Goal: Task Accomplishment & Management: Manage account settings

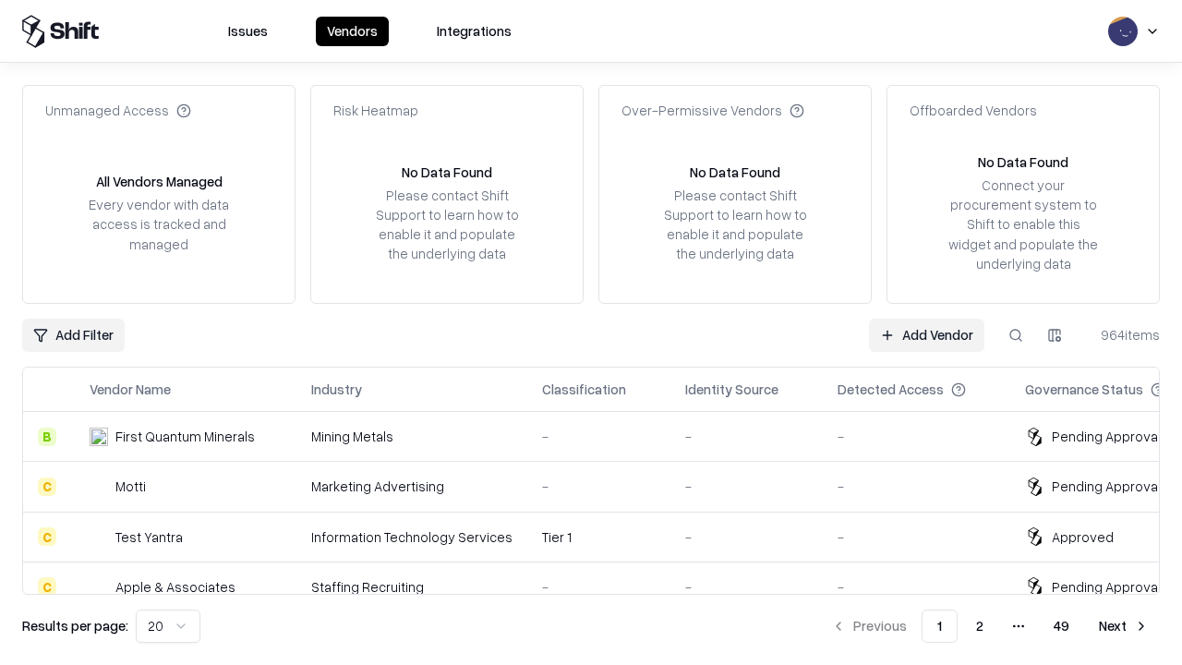
click at [926, 334] on link "Add Vendor" at bounding box center [926, 335] width 115 height 33
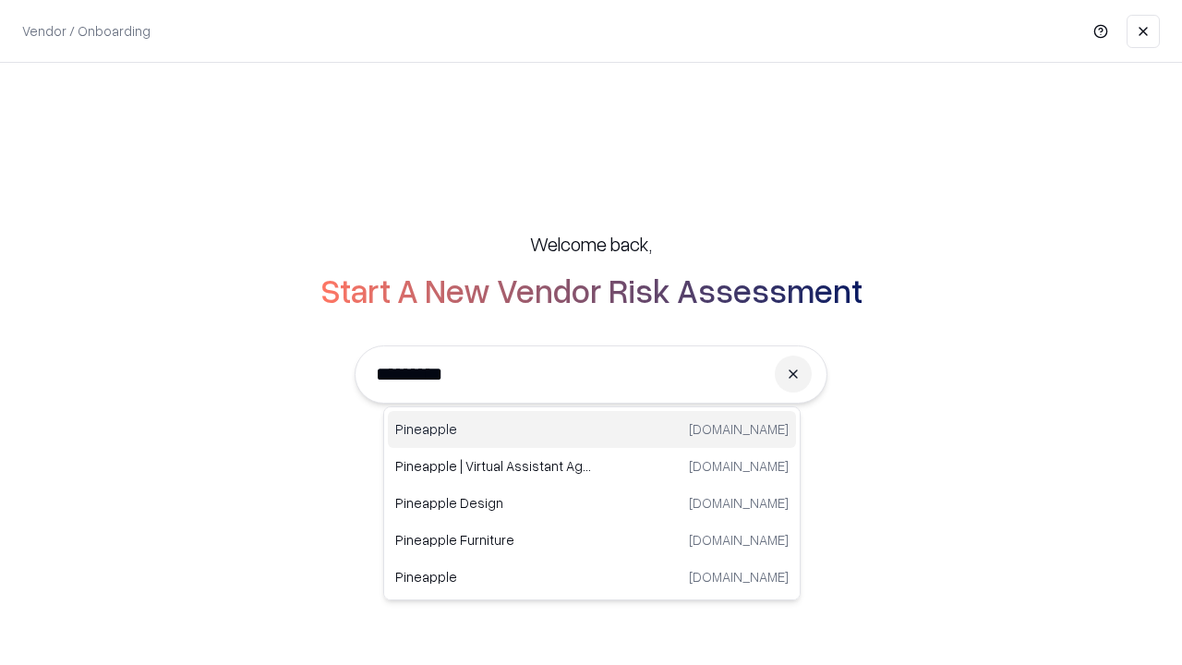
click at [592, 430] on div "Pineapple pineappleenergy.com" at bounding box center [592, 429] width 408 height 37
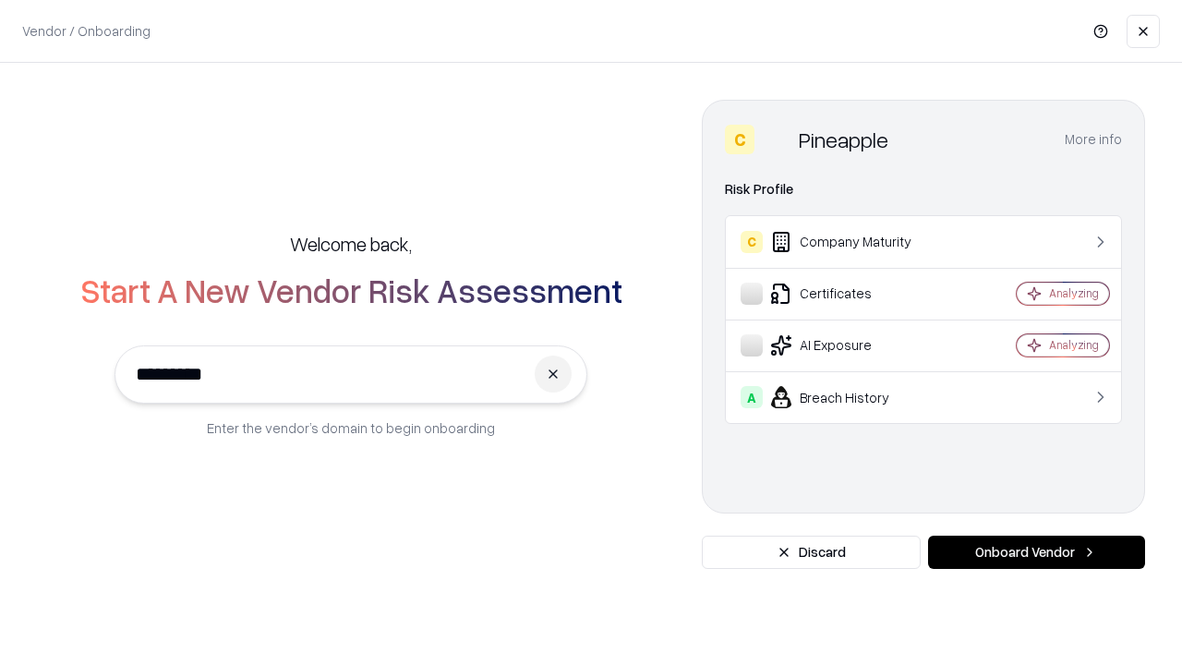
type input "*********"
click at [1036, 552] on button "Onboard Vendor" at bounding box center [1036, 552] width 217 height 33
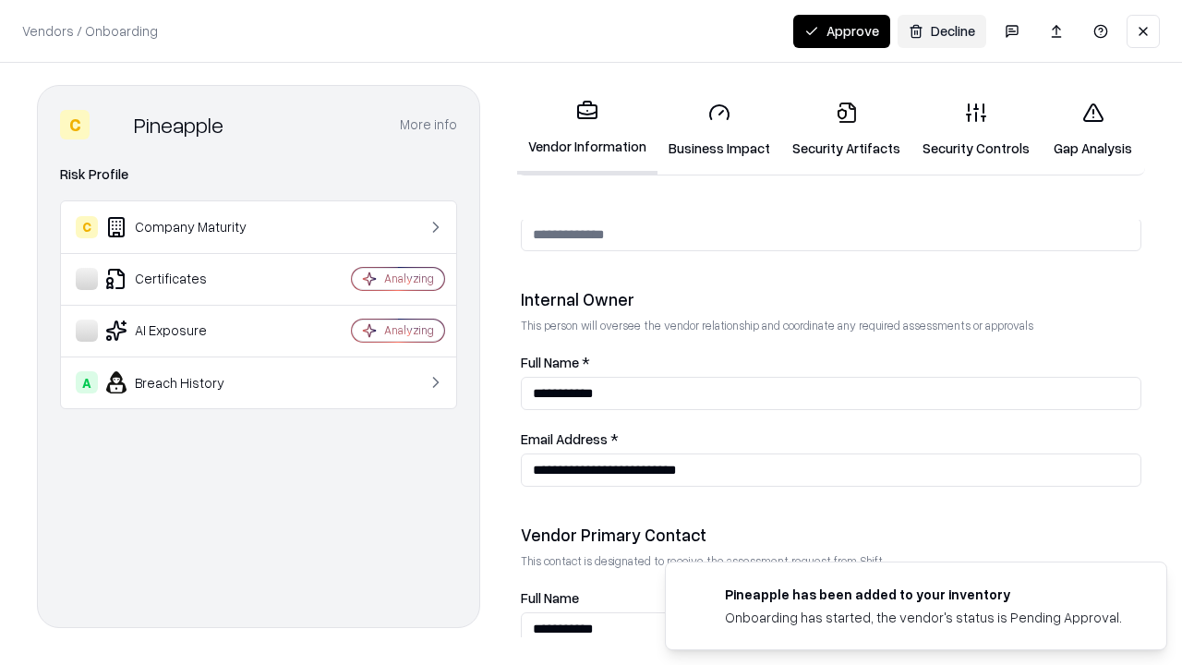
scroll to position [957, 0]
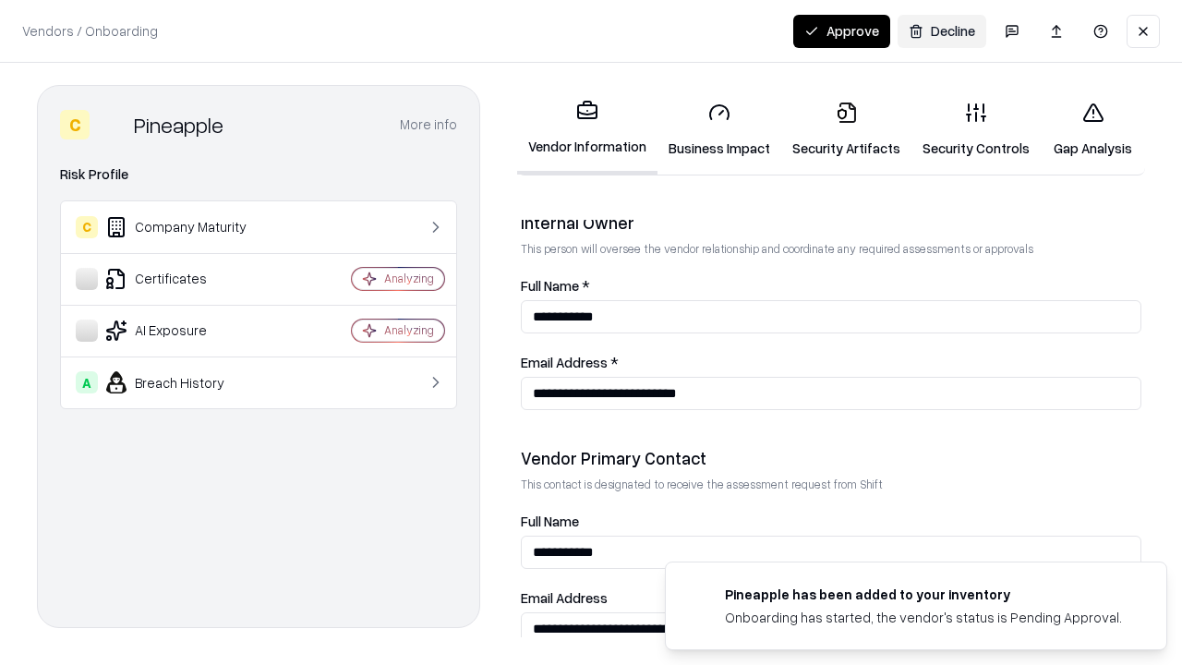
click at [846, 129] on link "Security Artifacts" at bounding box center [846, 130] width 130 height 86
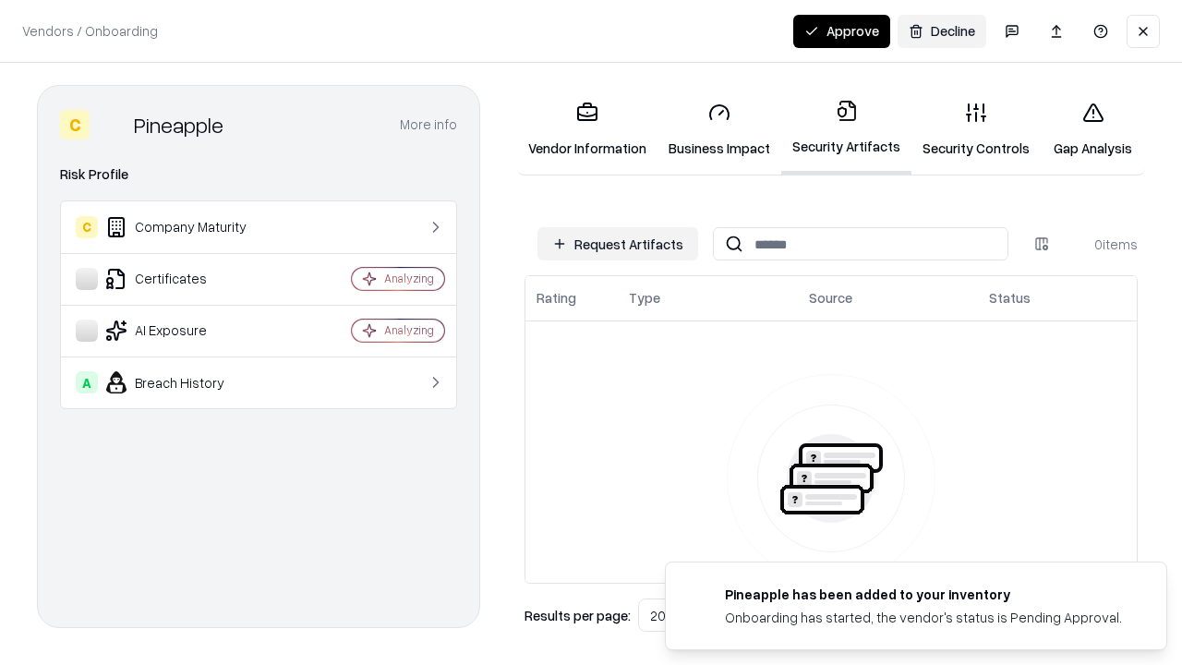
click at [618, 244] on button "Request Artifacts" at bounding box center [618, 243] width 161 height 33
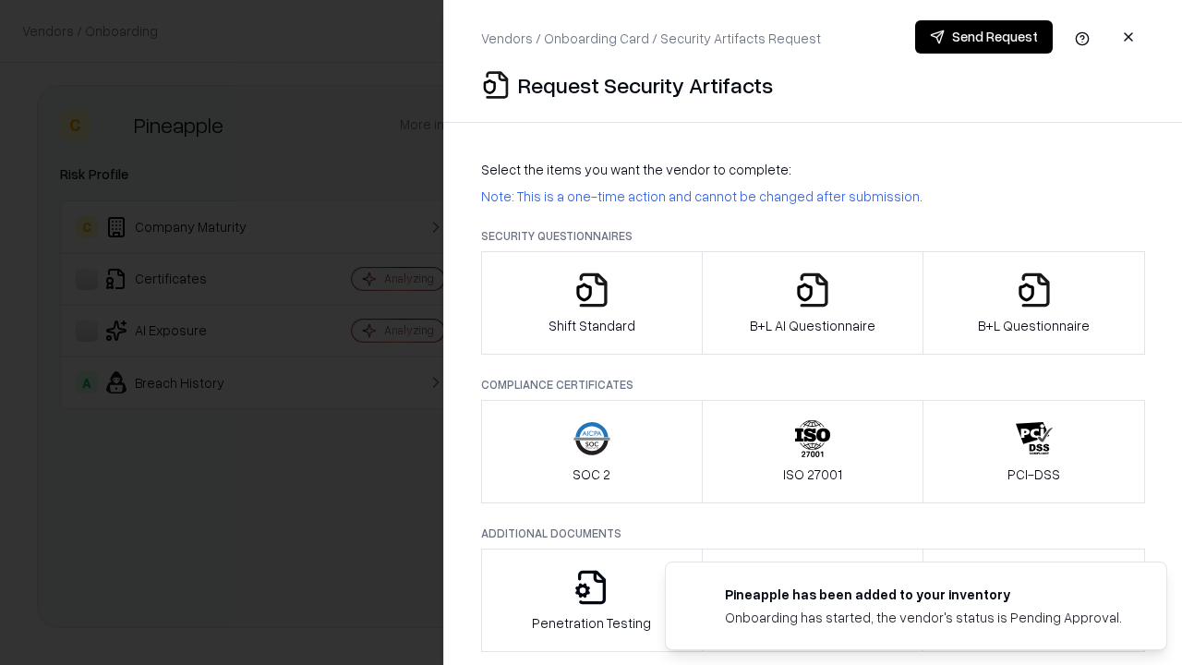
click at [1034, 303] on icon "button" at bounding box center [1034, 290] width 37 height 37
click at [812, 303] on icon "button" at bounding box center [812, 290] width 37 height 37
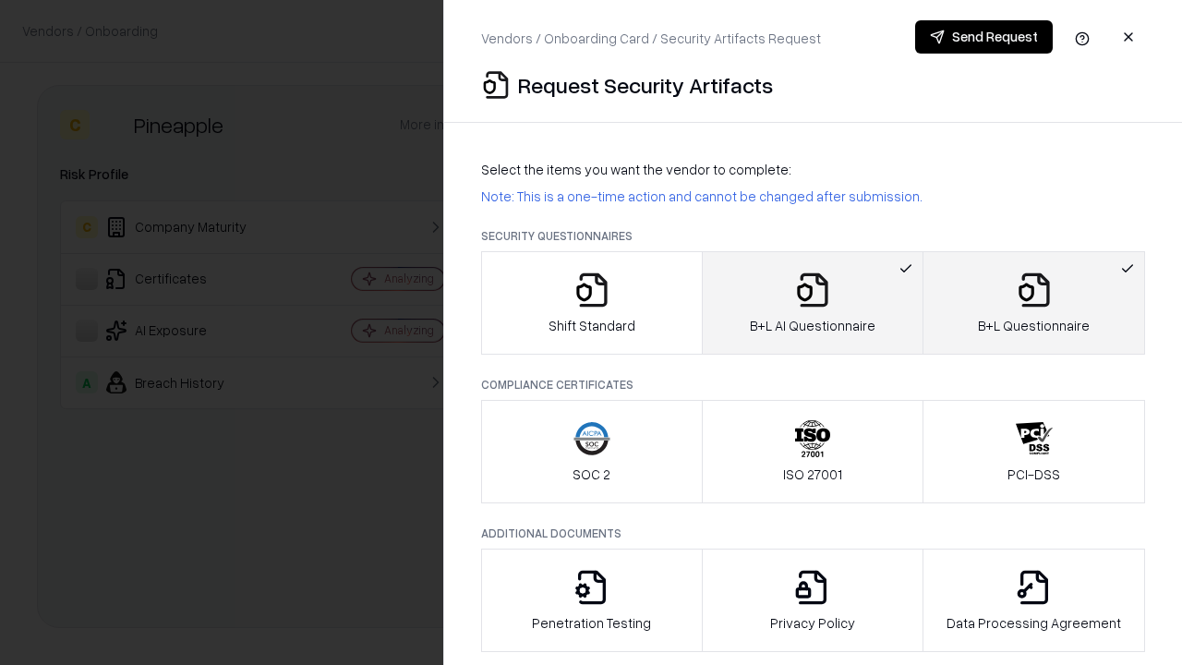
click at [984, 37] on button "Send Request" at bounding box center [984, 36] width 138 height 33
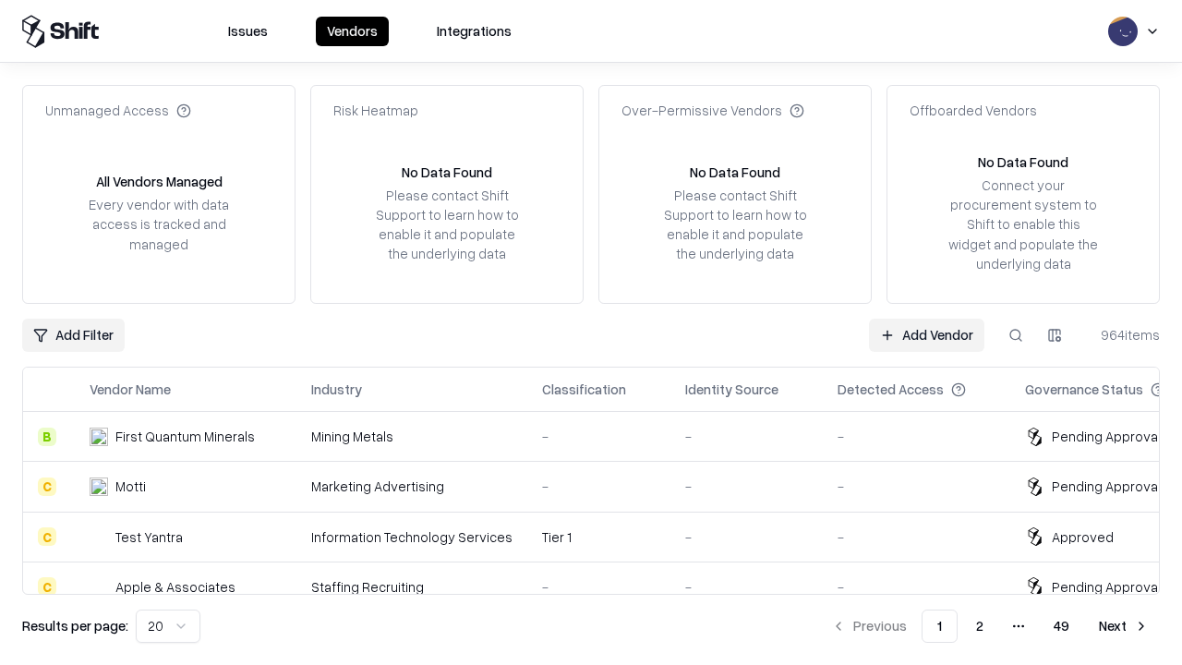
click at [1016, 334] on button at bounding box center [1015, 335] width 33 height 33
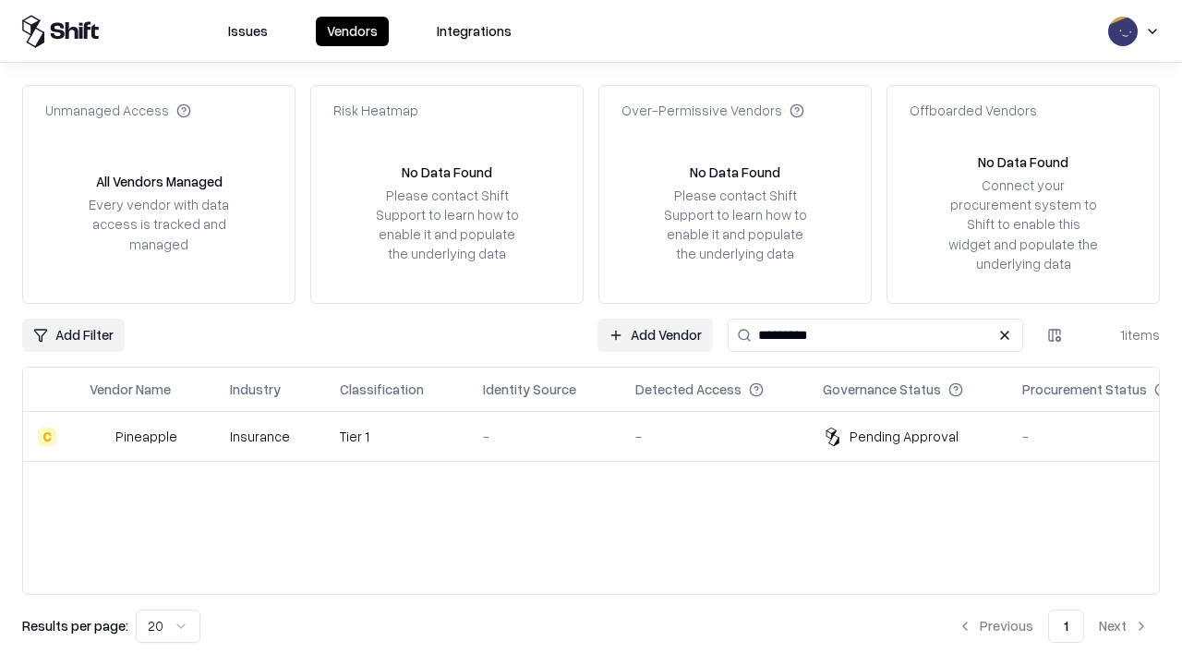
type input "*********"
click at [602, 436] on div "-" at bounding box center [544, 436] width 123 height 19
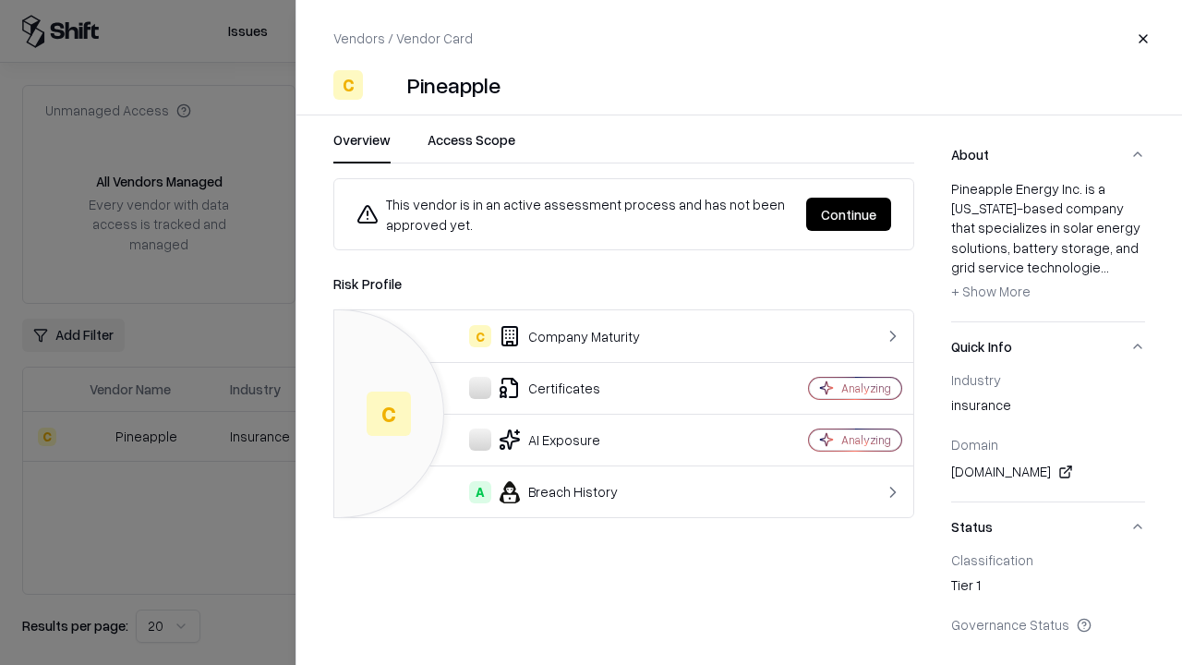
click at [849, 214] on button "Continue" at bounding box center [848, 214] width 85 height 33
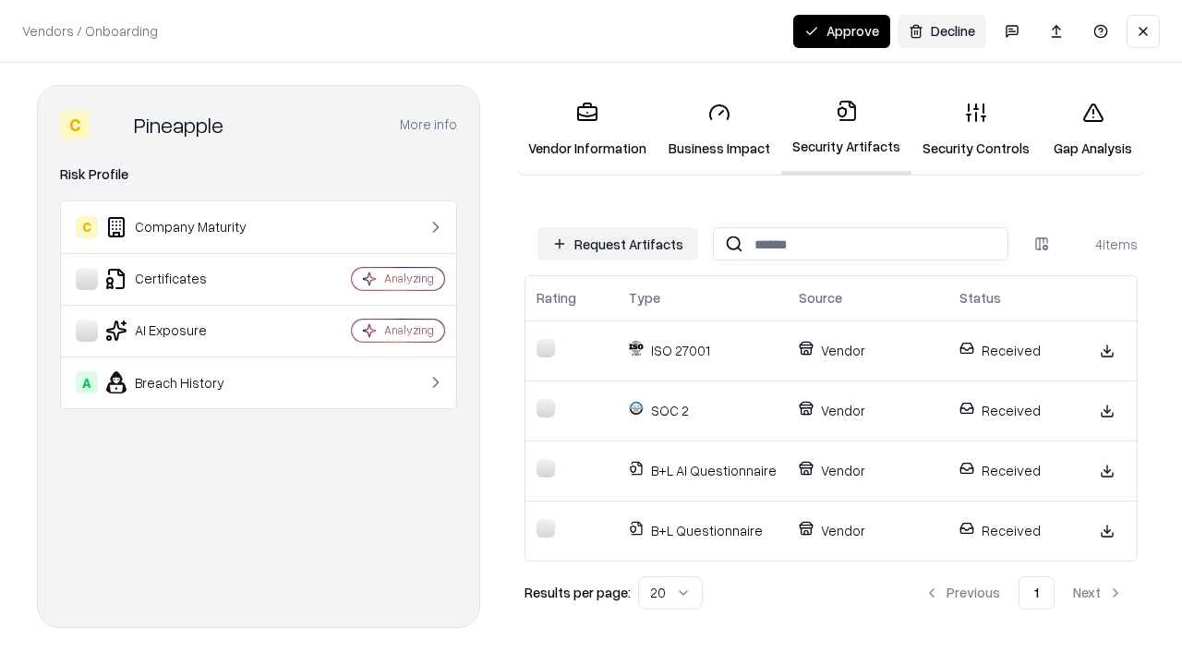
click at [841, 30] on button "Approve" at bounding box center [841, 31] width 97 height 33
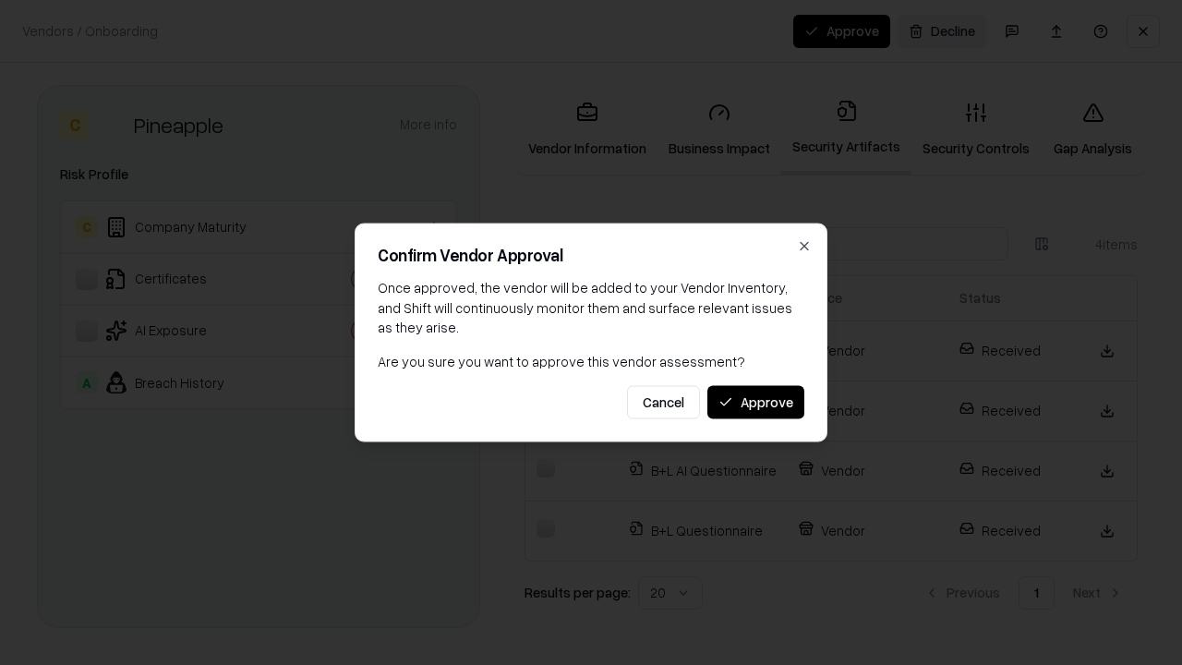
click at [756, 402] on button "Approve" at bounding box center [756, 401] width 97 height 33
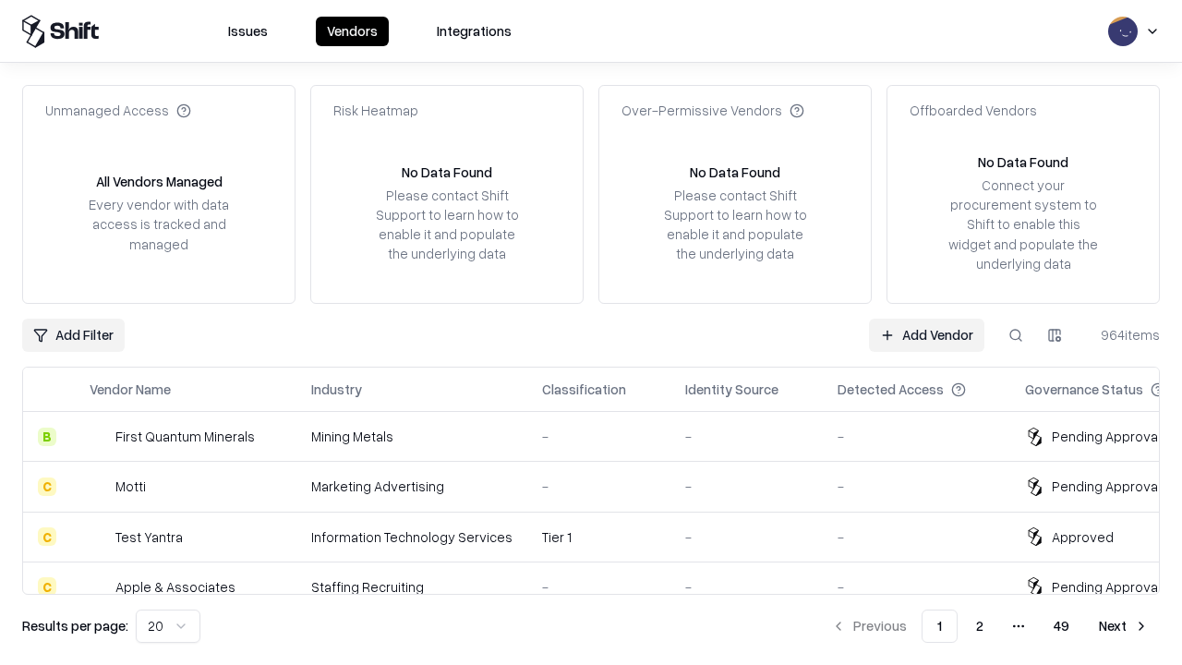
type input "*********"
click at [926, 334] on link "Add Vendor" at bounding box center [926, 335] width 115 height 33
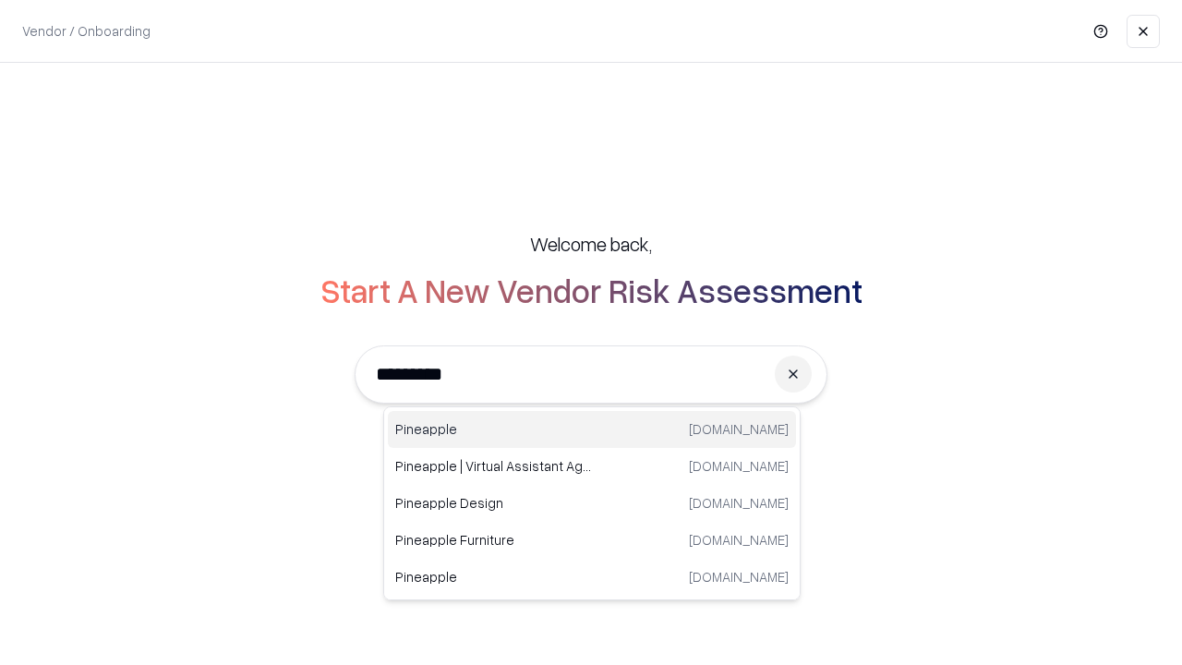
click at [592, 430] on div "Pineapple [DOMAIN_NAME]" at bounding box center [592, 429] width 408 height 37
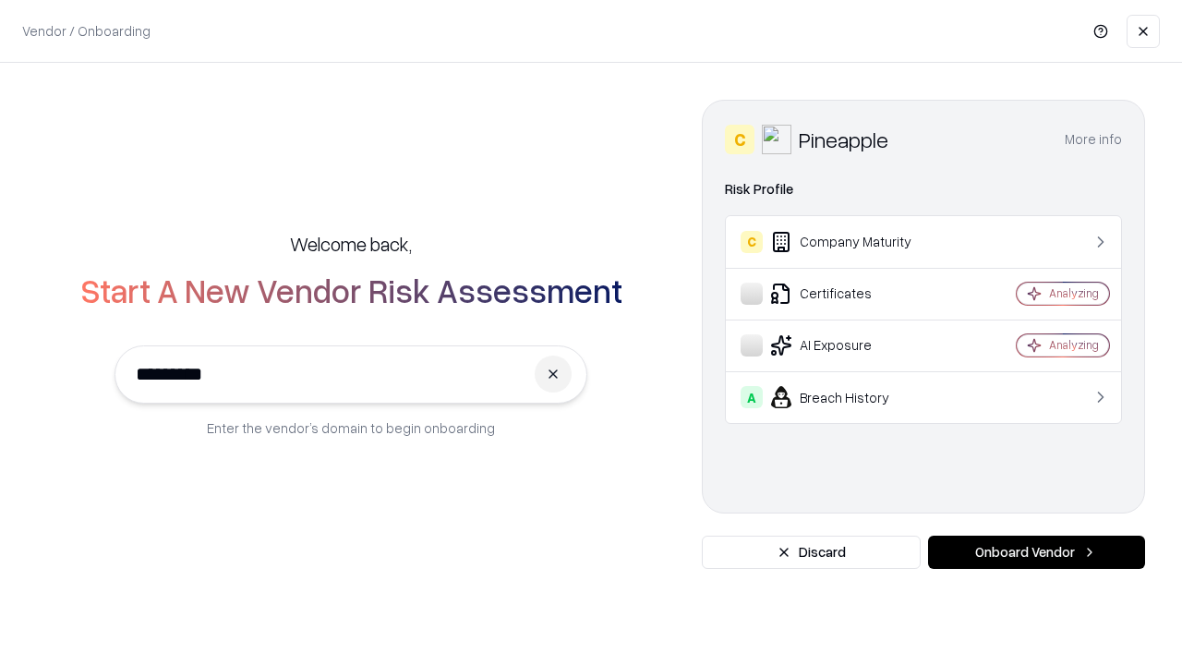
type input "*********"
click at [1036, 552] on button "Onboard Vendor" at bounding box center [1036, 552] width 217 height 33
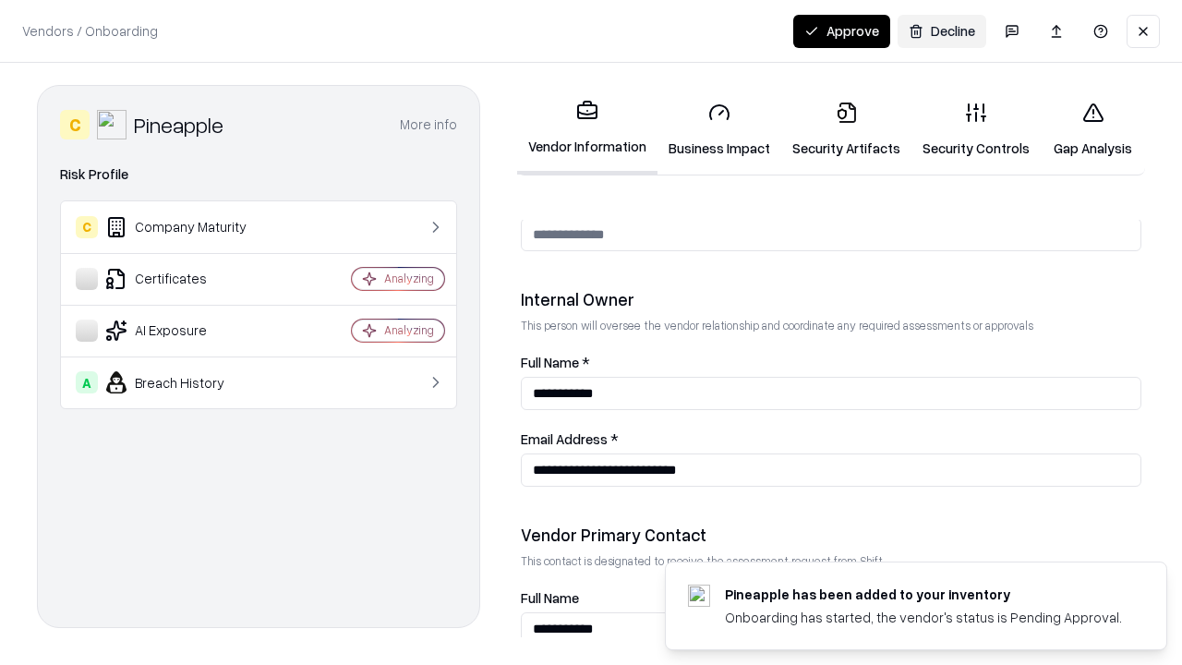
scroll to position [957, 0]
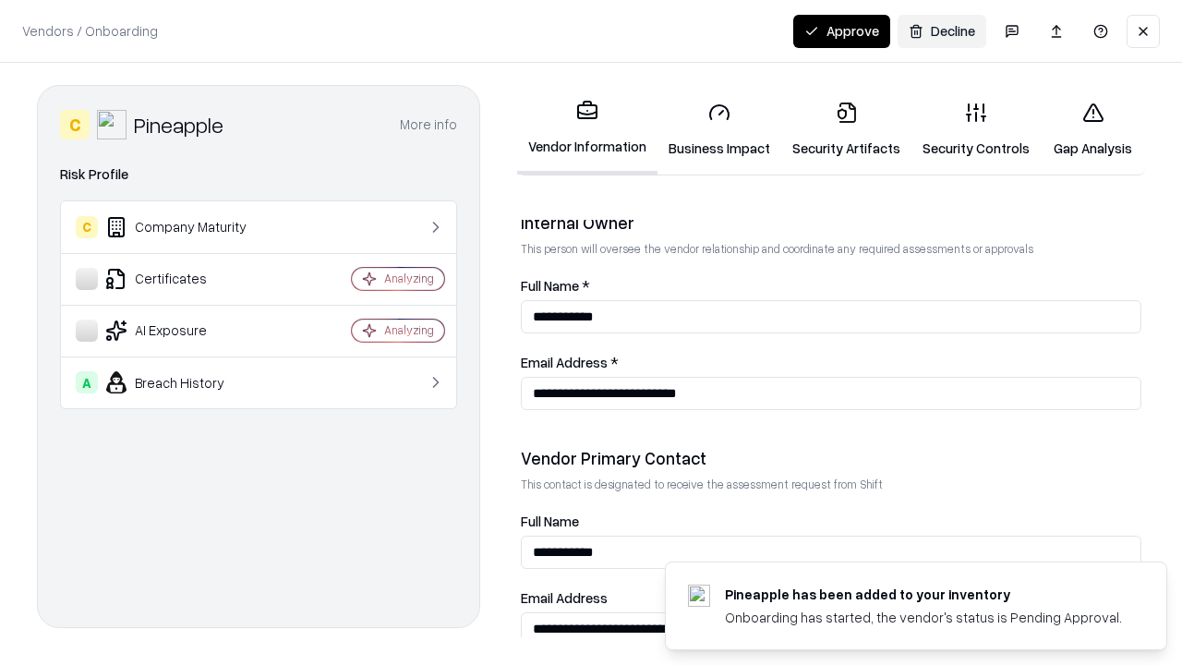
click at [841, 30] on button "Approve" at bounding box center [841, 31] width 97 height 33
